Goal: Task Accomplishment & Management: Manage account settings

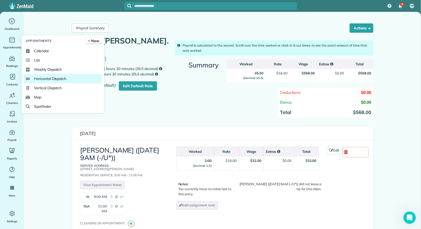
click at [53, 78] on span "Horizontal Dispatch" at bounding box center [50, 78] width 32 height 5
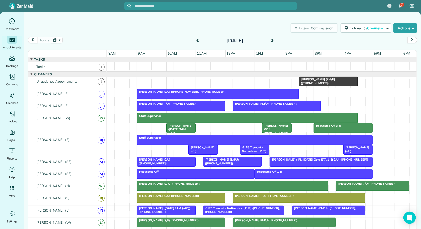
click at [274, 41] on span at bounding box center [272, 41] width 6 height 5
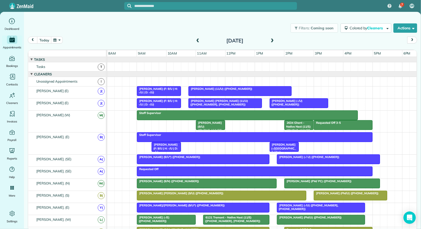
click at [169, 89] on span "Darden Orand (F: 9/U | H: -/U | D: -/U)" at bounding box center [157, 90] width 41 height 7
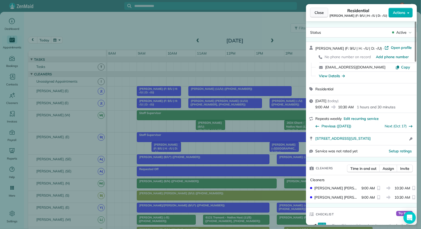
click at [316, 13] on span "Close" at bounding box center [318, 12] width 9 height 5
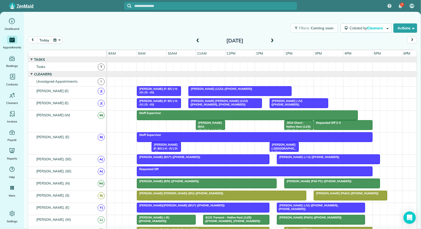
click at [163, 88] on span "Darden Orand (F: 9/U | H: -/U | D: -/U)" at bounding box center [157, 90] width 41 height 7
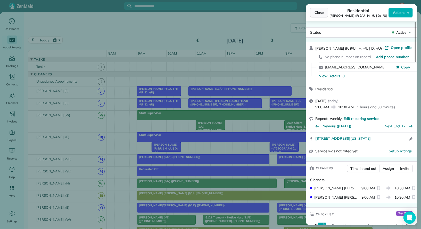
click at [321, 12] on span "Close" at bounding box center [318, 12] width 9 height 5
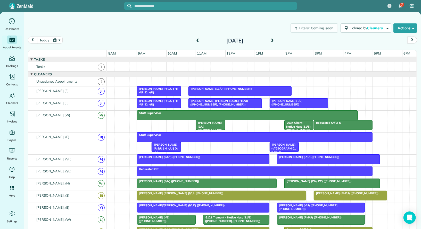
click at [198, 42] on span at bounding box center [198, 41] width 6 height 5
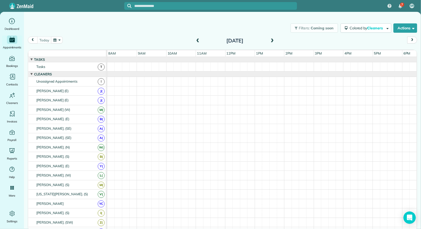
click at [198, 42] on span at bounding box center [198, 41] width 6 height 5
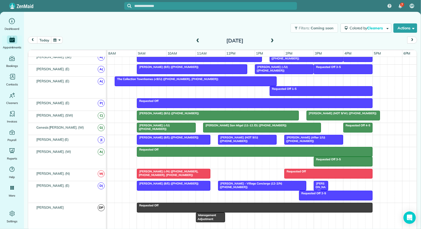
scroll to position [297, 0]
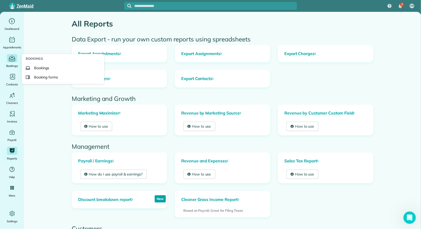
click at [15, 58] on icon "Main" at bounding box center [12, 58] width 8 height 8
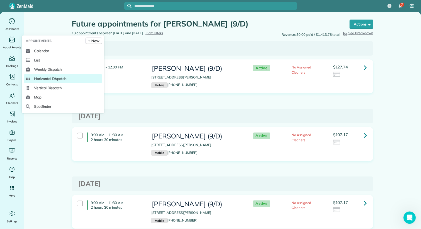
click at [60, 80] on span "Horizontal Dispatch" at bounding box center [50, 78] width 32 height 5
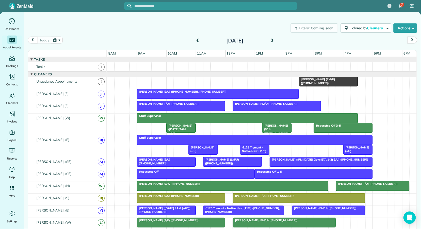
click at [273, 40] on span at bounding box center [272, 41] width 6 height 5
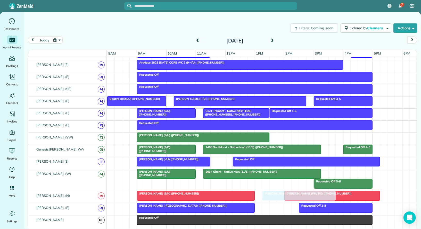
drag, startPoint x: 306, startPoint y: 135, endPoint x: 293, endPoint y: 194, distance: 59.8
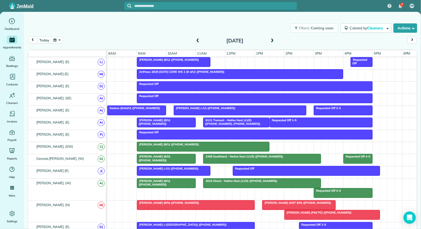
click at [299, 211] on div at bounding box center [331, 215] width 95 height 9
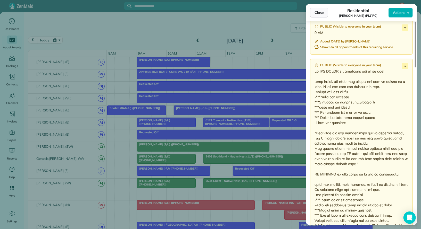
click at [323, 14] on span "Close" at bounding box center [318, 12] width 9 height 5
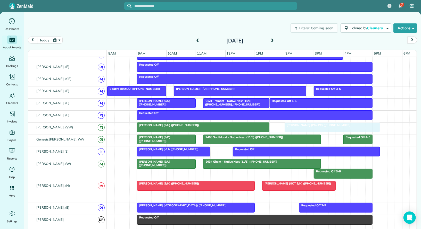
drag, startPoint x: 304, startPoint y: 191, endPoint x: 303, endPoint y: 121, distance: 70.4
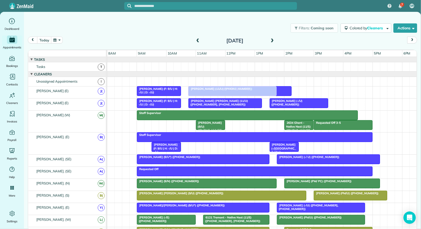
drag, startPoint x: 229, startPoint y: 190, endPoint x: 200, endPoint y: 89, distance: 104.7
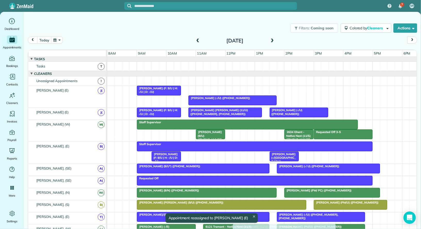
drag, startPoint x: 206, startPoint y: 87, endPoint x: 253, endPoint y: 229, distance: 149.4
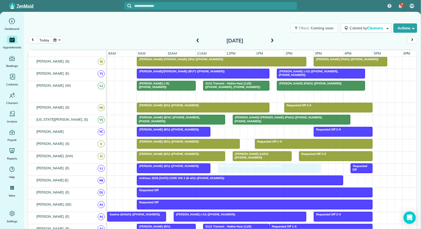
drag, startPoint x: 260, startPoint y: 91, endPoint x: 242, endPoint y: 165, distance: 76.7
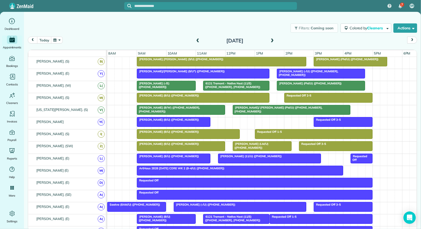
click at [230, 95] on div "Duke Stone (9/U) (+12146635000)" at bounding box center [202, 96] width 129 height 4
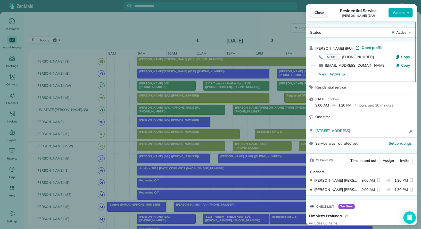
click at [320, 12] on span "Close" at bounding box center [318, 12] width 9 height 5
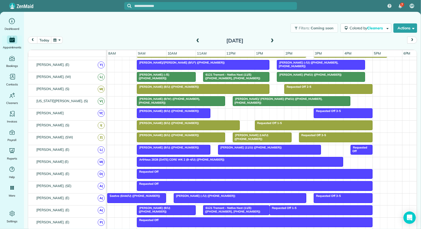
scroll to position [121, 0]
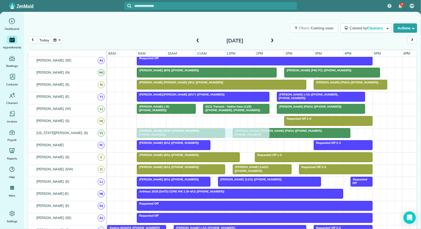
drag, startPoint x: 183, startPoint y: 117, endPoint x: 183, endPoint y: 129, distance: 11.6
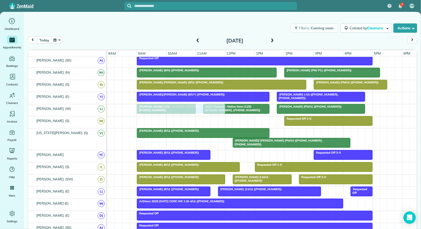
drag, startPoint x: 176, startPoint y: 140, endPoint x: 176, endPoint y: 112, distance: 28.6
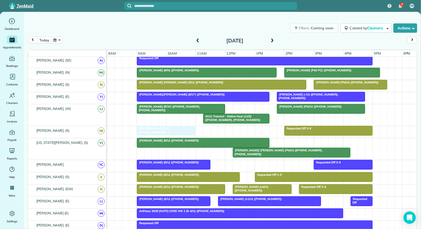
drag, startPoint x: 170, startPoint y: 115, endPoint x: 171, endPoint y: 127, distance: 11.1
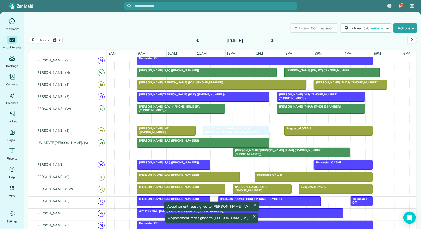
drag, startPoint x: 217, startPoint y: 113, endPoint x: 216, endPoint y: 123, distance: 9.5
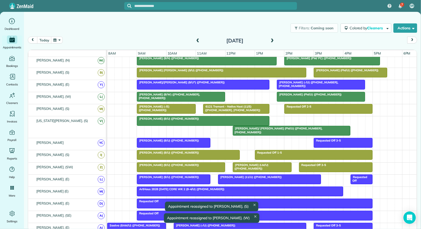
scroll to position [142, 0]
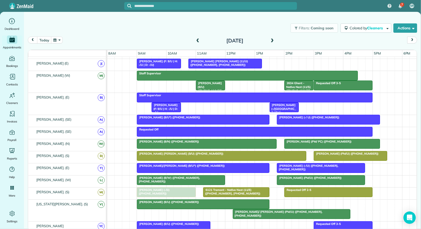
drag, startPoint x: 304, startPoint y: 60, endPoint x: 170, endPoint y: 190, distance: 186.8
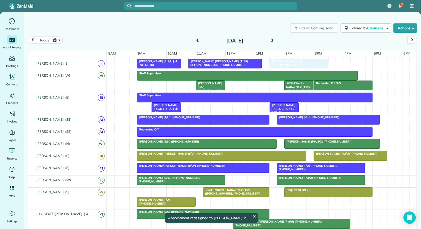
drag, startPoint x: 163, startPoint y: 189, endPoint x: 297, endPoint y: 67, distance: 180.9
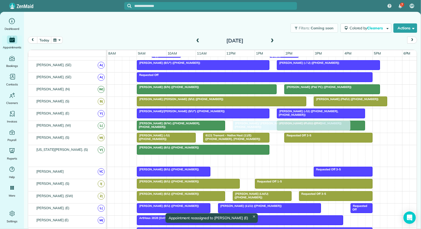
drag, startPoint x: 250, startPoint y: 158, endPoint x: 253, endPoint y: 123, distance: 34.9
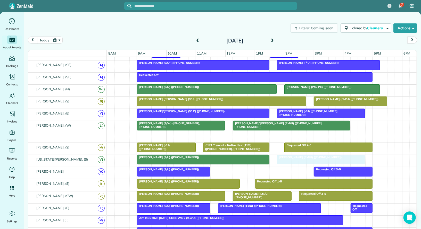
drag, startPoint x: 298, startPoint y: 136, endPoint x: 297, endPoint y: 160, distance: 24.0
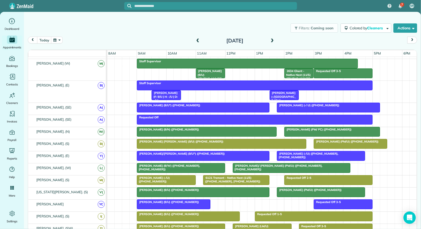
click at [232, 190] on div at bounding box center [203, 192] width 132 height 9
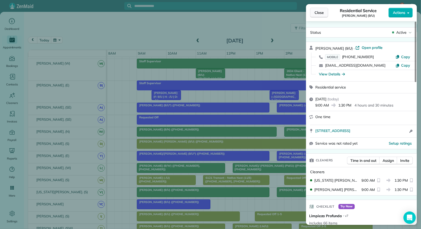
click at [324, 12] on button "Close" at bounding box center [319, 13] width 18 height 10
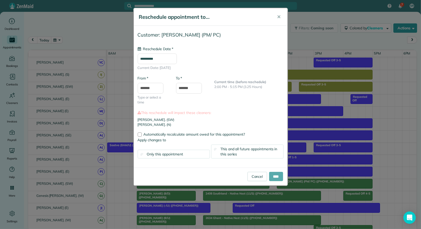
type input "**********"
click at [275, 172] on input "****" at bounding box center [276, 176] width 14 height 9
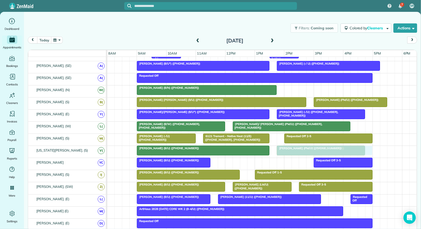
drag, startPoint x: 306, startPoint y: 87, endPoint x: 307, endPoint y: 144, distance: 57.2
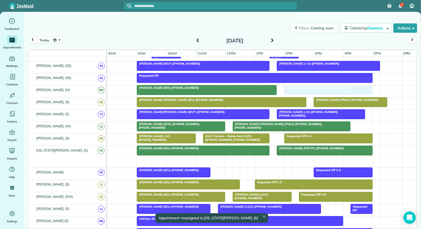
drag, startPoint x: 292, startPoint y: 159, endPoint x: 301, endPoint y: 88, distance: 71.5
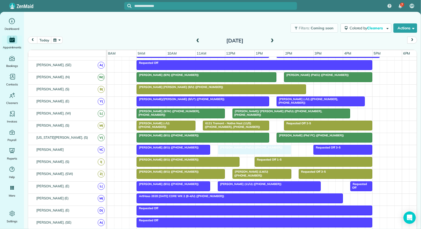
drag, startPoint x: 345, startPoint y: 87, endPoint x: 249, endPoint y: 148, distance: 113.8
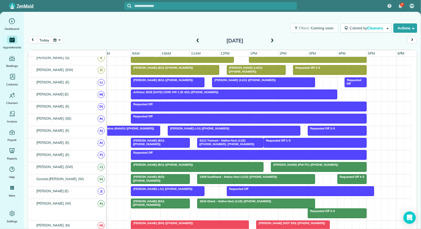
click at [222, 127] on div "Marron Frith (-/U) (+13184183027)" at bounding box center [233, 129] width 129 height 4
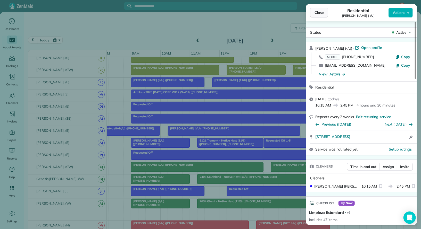
click at [321, 12] on span "Close" at bounding box center [318, 12] width 9 height 5
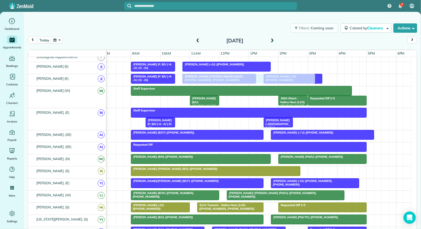
drag, startPoint x: 202, startPoint y: 119, endPoint x: 218, endPoint y: 80, distance: 42.3
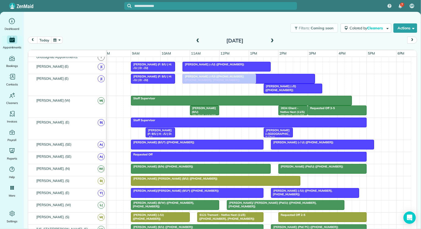
drag, startPoint x: 222, startPoint y: 86, endPoint x: 223, endPoint y: 84, distance: 2.6
click at [223, 84] on div "Darden Orand (F: 9/U | H: -/U | D: -/U) Kinsey Smith (-/E) (+14063963054) Conno…" at bounding box center [256, 85] width 310 height 22
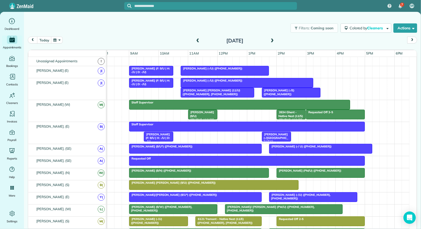
click at [220, 90] on span "Connor Edwards (11/U) (+19493904808, +18583824648)" at bounding box center [210, 92] width 60 height 7
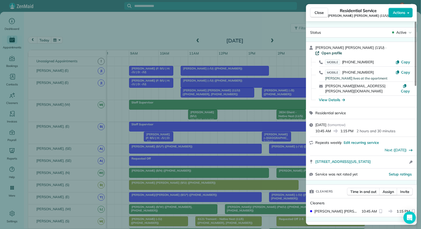
click at [342, 51] on span "Open profile" at bounding box center [331, 53] width 21 height 5
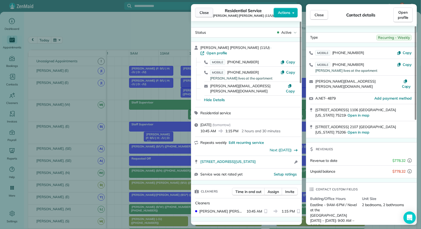
click at [204, 10] on span "Close" at bounding box center [203, 12] width 9 height 5
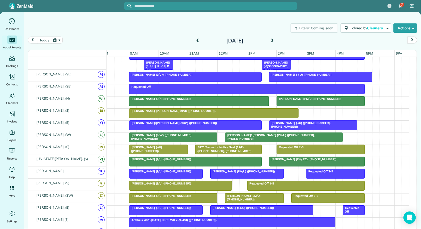
scroll to position [88, 0]
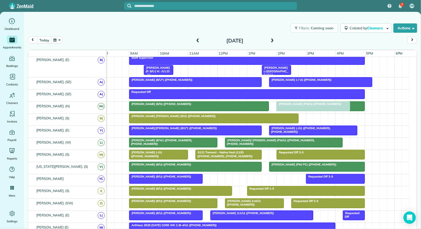
drag, startPoint x: 235, startPoint y: 174, endPoint x: 305, endPoint y: 106, distance: 97.7
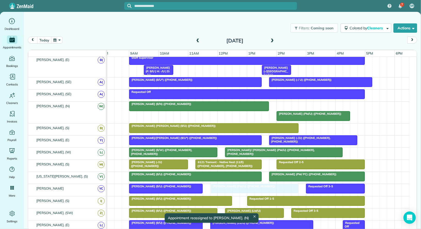
drag, startPoint x: 304, startPoint y: 103, endPoint x: 235, endPoint y: 190, distance: 111.0
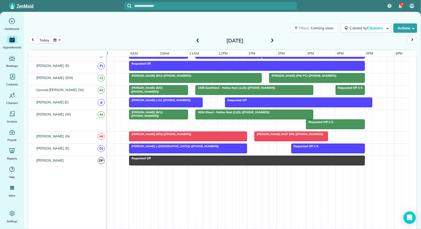
click at [210, 144] on div at bounding box center [187, 148] width 117 height 9
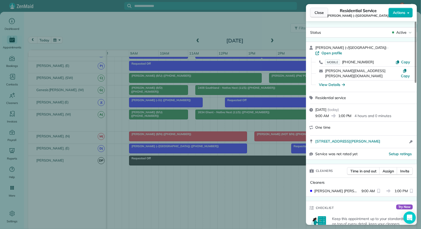
click at [319, 11] on span "Close" at bounding box center [318, 12] width 9 height 5
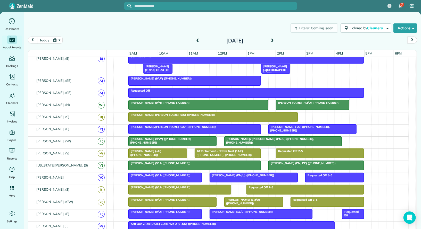
drag, startPoint x: 286, startPoint y: 77, endPoint x: 230, endPoint y: 229, distance: 162.2
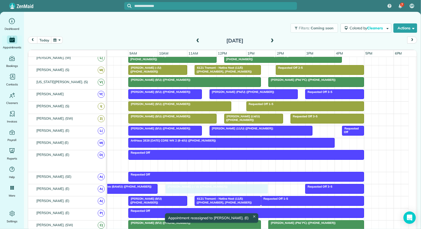
drag, startPoint x: 218, startPoint y: 164, endPoint x: 177, endPoint y: 189, distance: 48.6
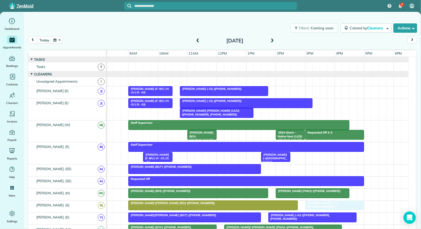
drag, startPoint x: 276, startPoint y: 113, endPoint x: 320, endPoint y: 208, distance: 105.1
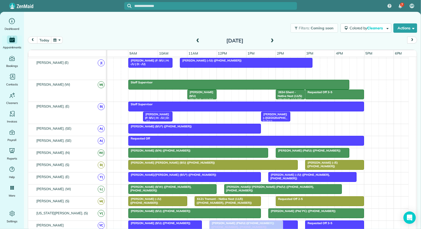
drag, startPoint x: 212, startPoint y: 70, endPoint x: 243, endPoint y: 224, distance: 156.9
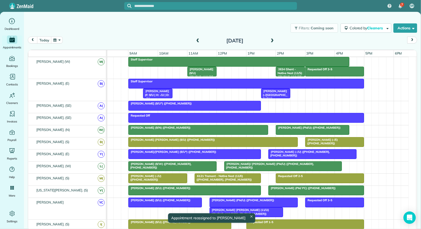
click at [267, 209] on div "Connor Edwards (11/U) (+18583824648, +19493904808)" at bounding box center [246, 211] width 70 height 7
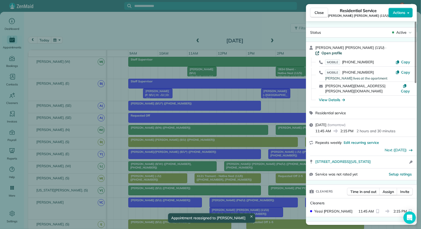
click at [342, 51] on span "Open profile" at bounding box center [331, 53] width 21 height 5
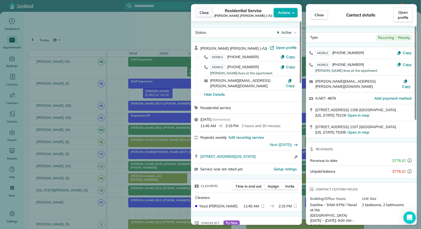
click at [205, 13] on span "Close" at bounding box center [203, 12] width 9 height 5
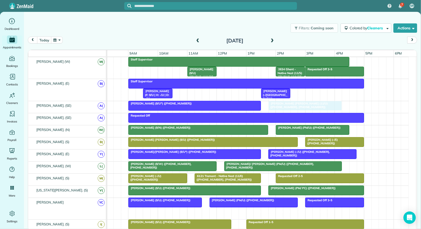
drag, startPoint x: 222, startPoint y: 209, endPoint x: 281, endPoint y: 103, distance: 121.7
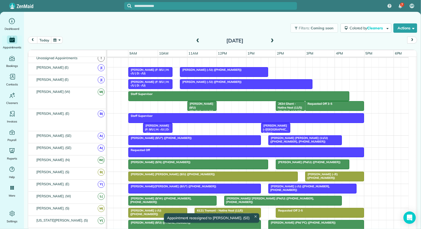
scroll to position [18, 0]
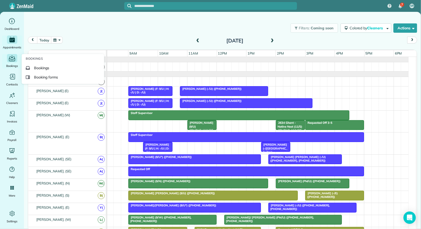
click at [10, 62] on div "Main" at bounding box center [12, 58] width 10 height 8
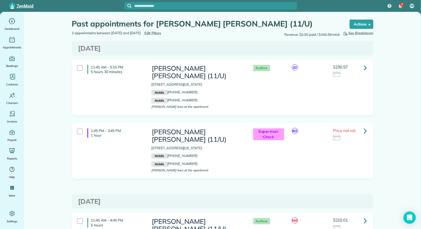
click at [365, 67] on icon at bounding box center [365, 67] width 3 height 9
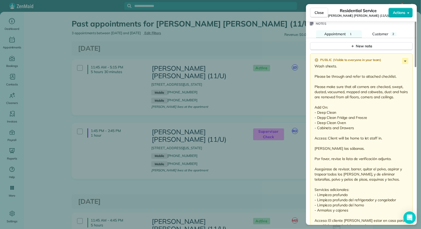
scroll to position [476, 0]
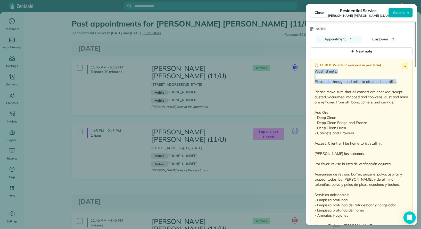
drag, startPoint x: 396, startPoint y: 67, endPoint x: 312, endPoint y: 56, distance: 84.9
click at [312, 59] on div "Public ( Visible to everyone in your team ) Wash sheets. Please be through and …" at bounding box center [361, 153] width 103 height 189
copy p "Wash sheets. Please be through and refer to attached checklist."
click at [321, 15] on button "Close" at bounding box center [319, 13] width 18 height 10
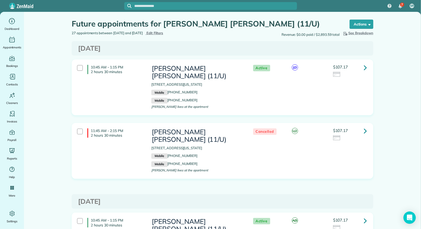
click at [365, 70] on icon at bounding box center [365, 67] width 3 height 9
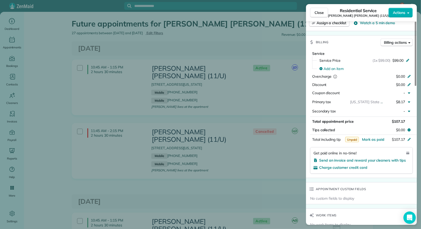
scroll to position [386, 0]
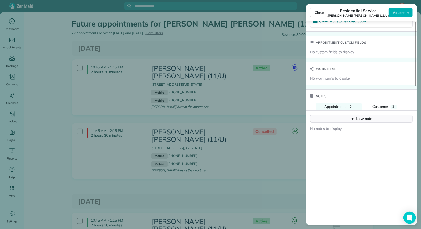
click at [356, 116] on div "New note" at bounding box center [361, 118] width 22 height 5
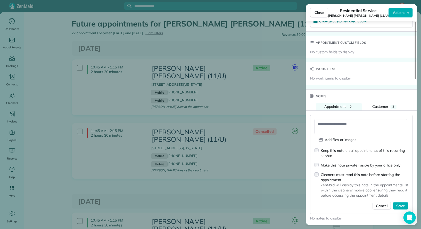
click at [339, 148] on div "Keep this note on all appointments of this recurring service" at bounding box center [365, 153] width 88 height 10
click at [341, 119] on textarea at bounding box center [360, 126] width 93 height 15
paste textarea "**********"
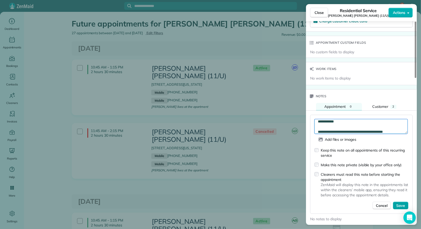
type textarea "**********"
click at [400, 203] on span "Save" at bounding box center [400, 205] width 9 height 5
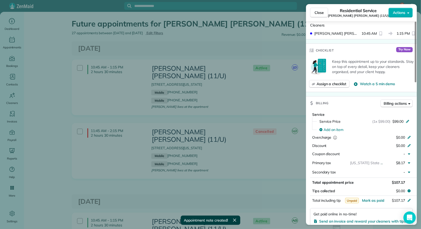
scroll to position [172, 0]
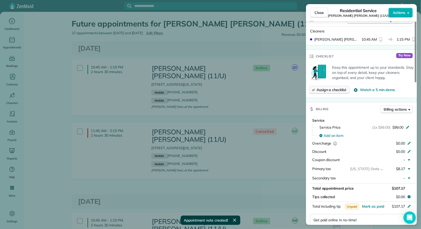
click at [344, 87] on span "Assign a checklist" at bounding box center [331, 89] width 30 height 5
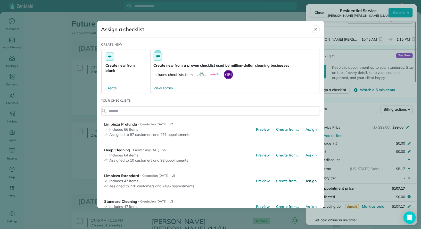
click at [312, 182] on span "Assign" at bounding box center [310, 181] width 11 height 5
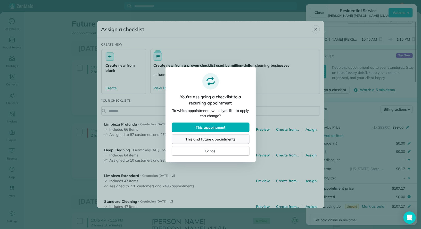
click at [235, 139] on span "This and future appointments" at bounding box center [211, 139] width 50 height 5
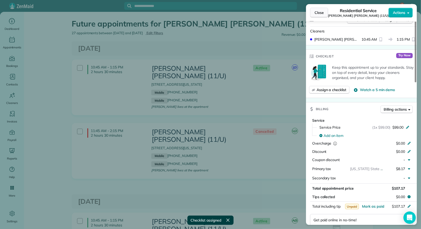
click at [321, 11] on span "Close" at bounding box center [318, 12] width 9 height 5
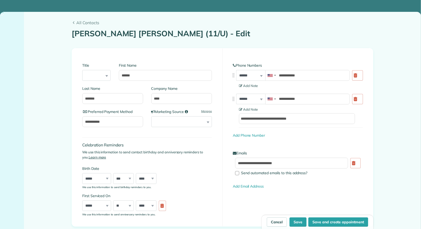
type input "**********"
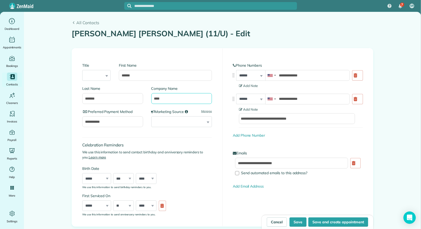
drag, startPoint x: 157, startPoint y: 100, endPoint x: 149, endPoint y: 100, distance: 8.5
click at [149, 100] on div "Company Name ****" at bounding box center [179, 97] width 65 height 23
type input "***"
click at [296, 219] on button "Save" at bounding box center [297, 222] width 17 height 9
type input "**********"
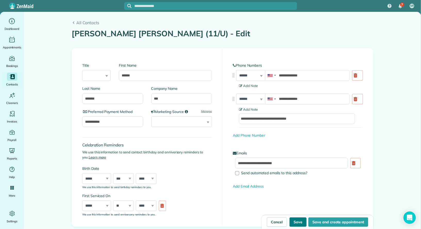
type input "**********"
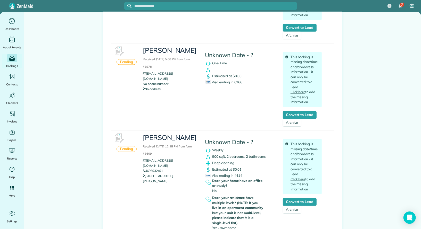
scroll to position [407, 0]
